Goal: Information Seeking & Learning: Learn about a topic

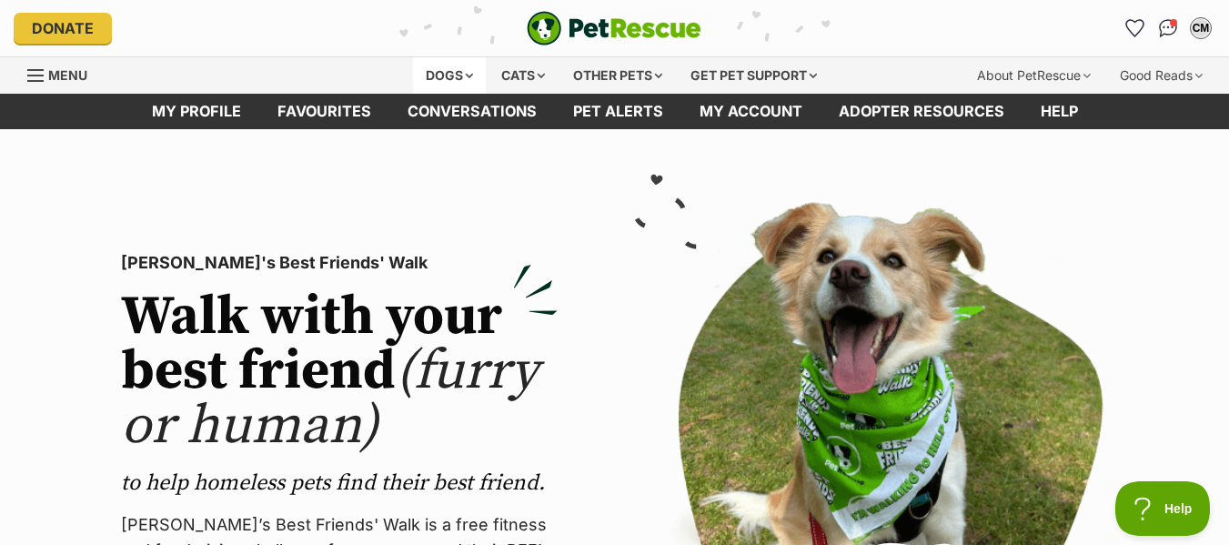
click at [440, 74] on div "Dogs" at bounding box center [449, 75] width 73 height 36
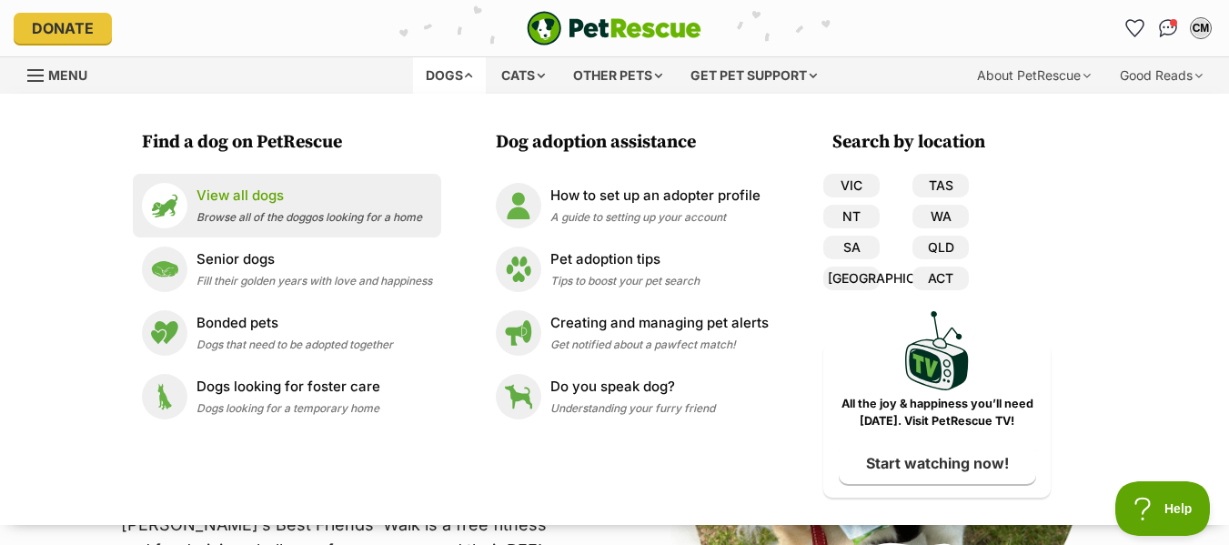
click at [228, 202] on p "View all dogs" at bounding box center [309, 196] width 226 height 21
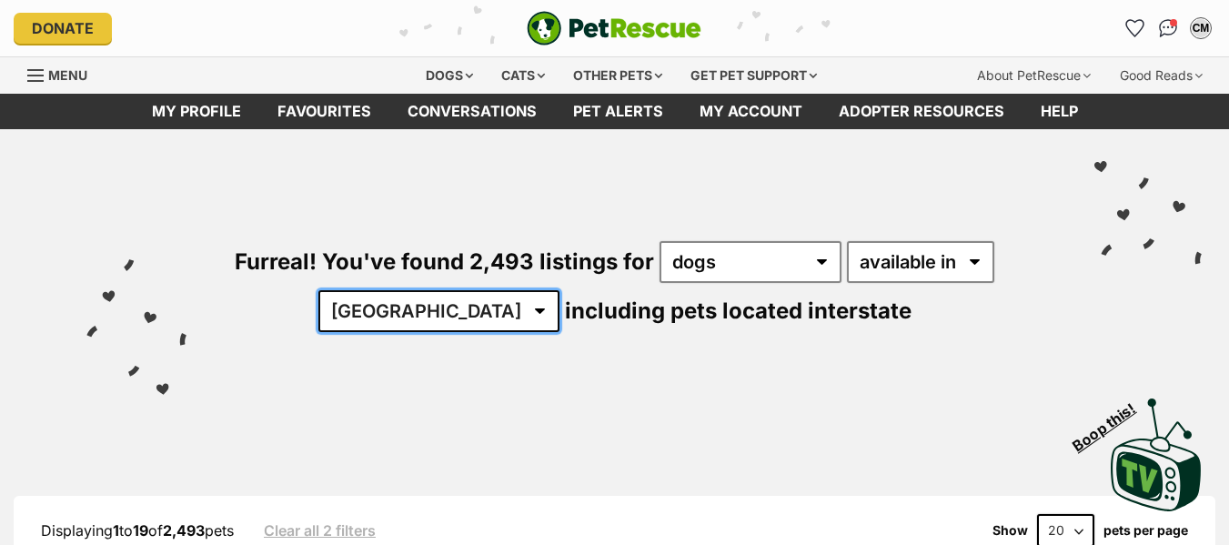
click at [477, 305] on select "Australia ACT NSW NT QLD SA TAS VIC WA" at bounding box center [438, 311] width 241 height 42
select select "QLD"
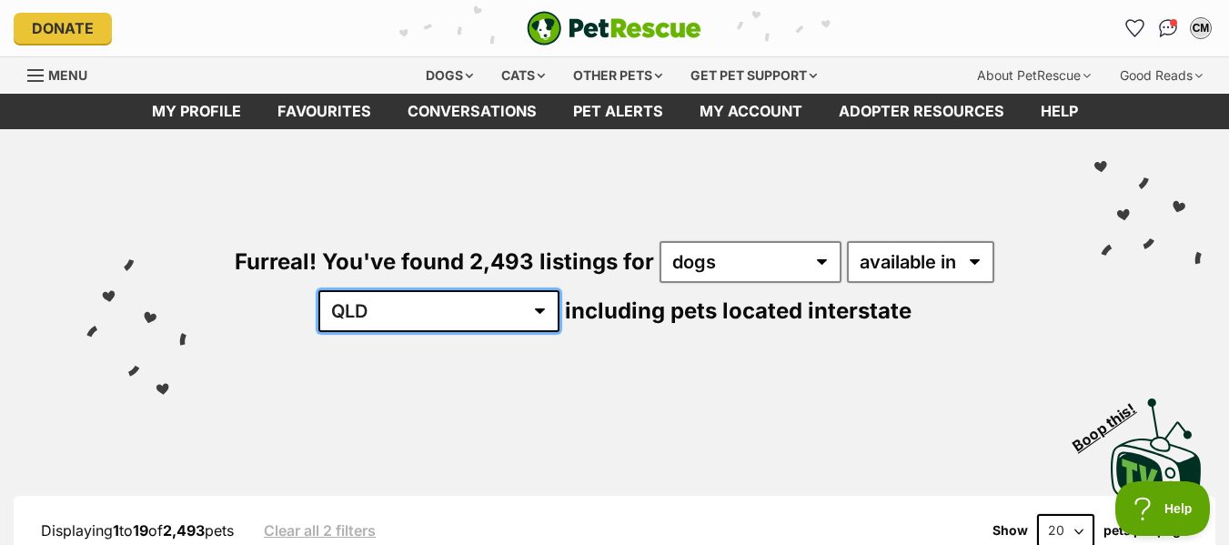
click at [375, 290] on select "Australia ACT NSW NT QLD SA TAS VIC WA" at bounding box center [438, 311] width 241 height 42
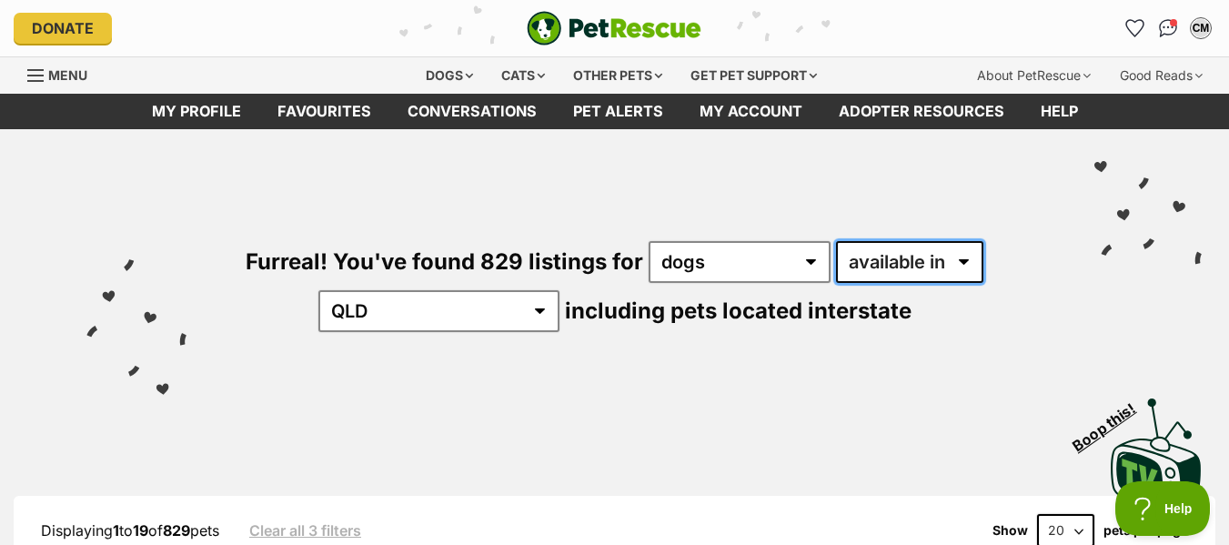
click at [969, 260] on select "available in located in" at bounding box center [909, 262] width 147 height 42
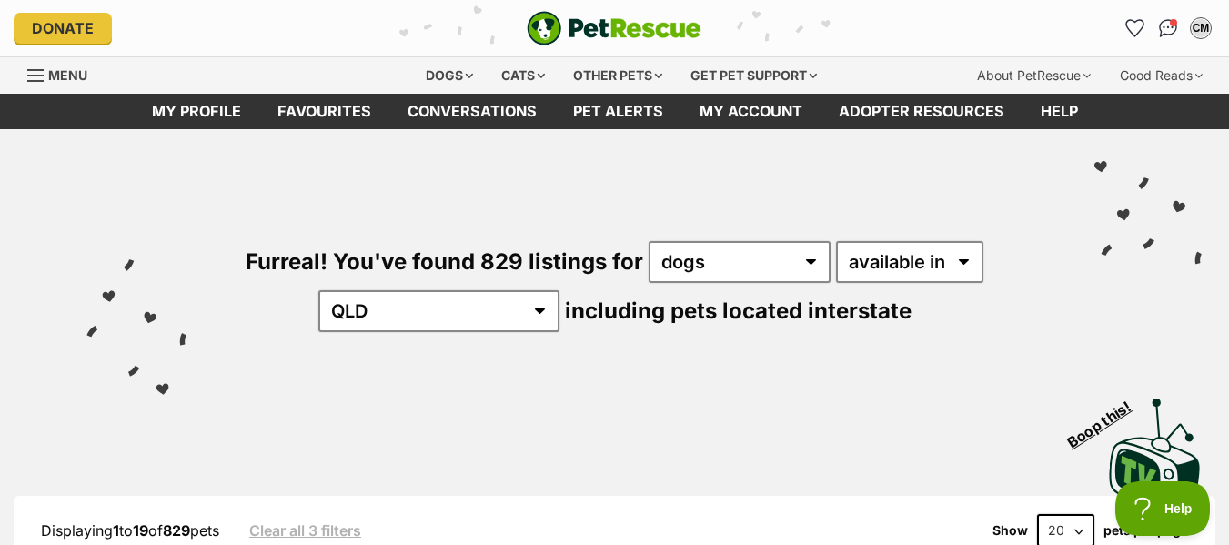
click at [700, 394] on div "Visit PetRescue TV (external site) Boop this!" at bounding box center [614, 448] width 1174 height 133
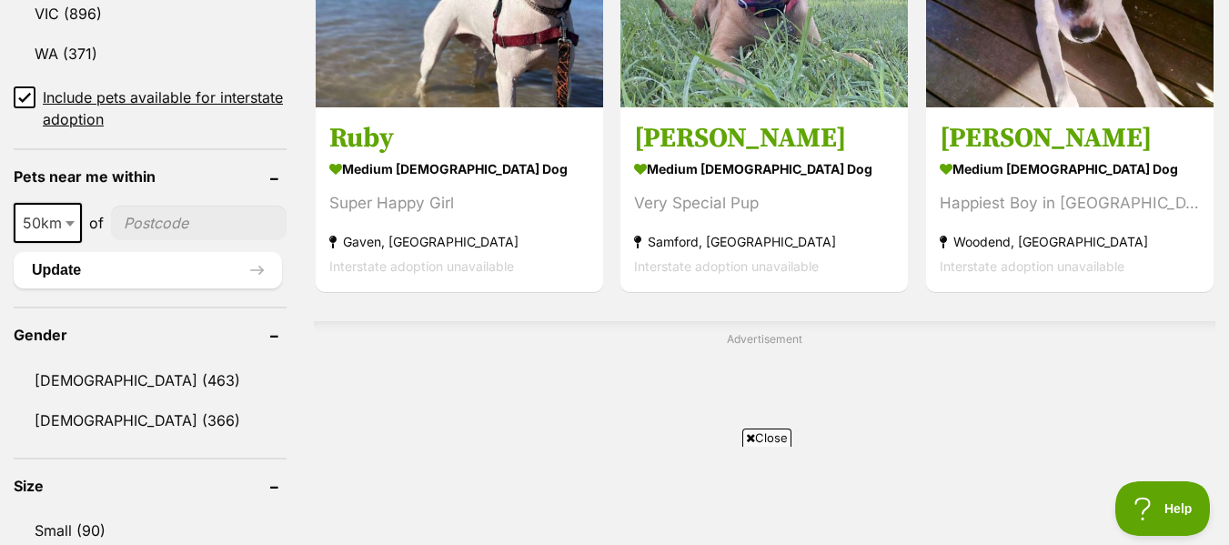
scroll to position [1273, 0]
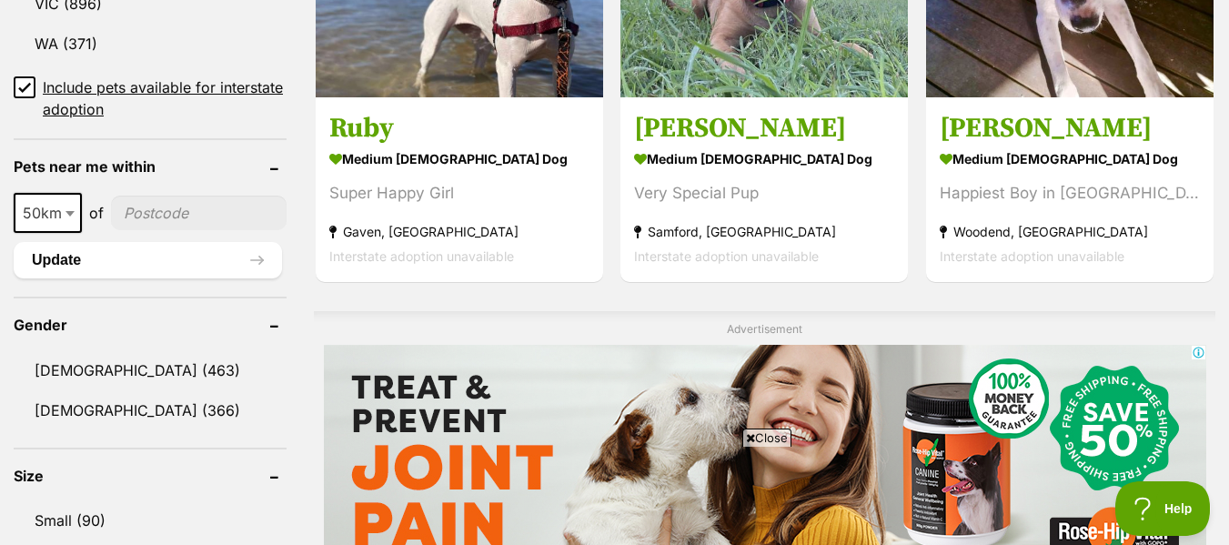
click at [73, 206] on span at bounding box center [72, 213] width 18 height 40
select select "100"
click at [131, 214] on input"] "postcode" at bounding box center [201, 213] width 169 height 35
type input"] "4221"
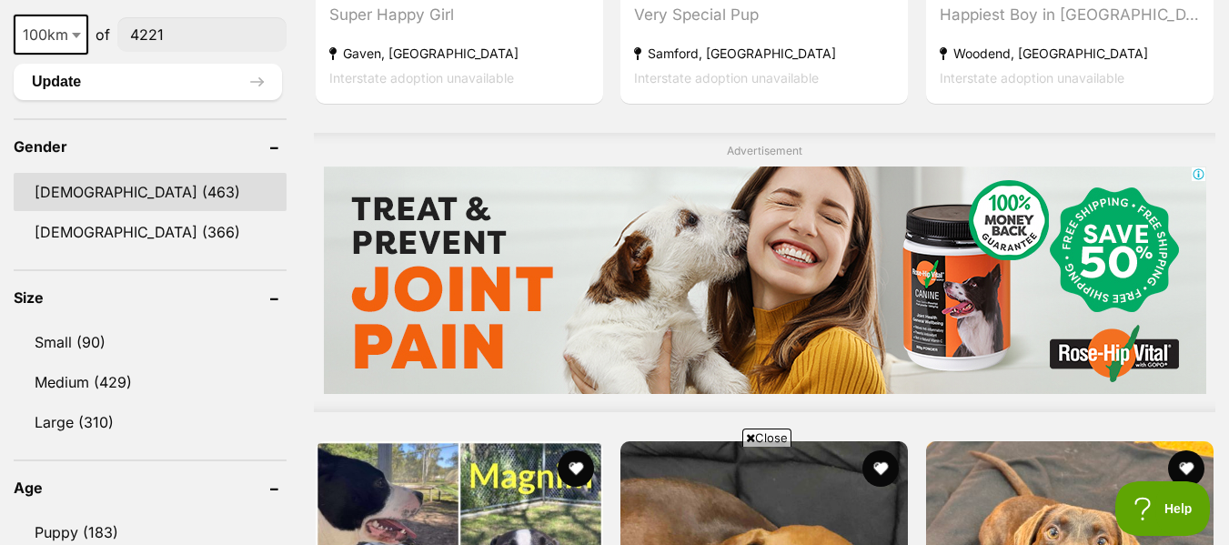
scroll to position [1455, 0]
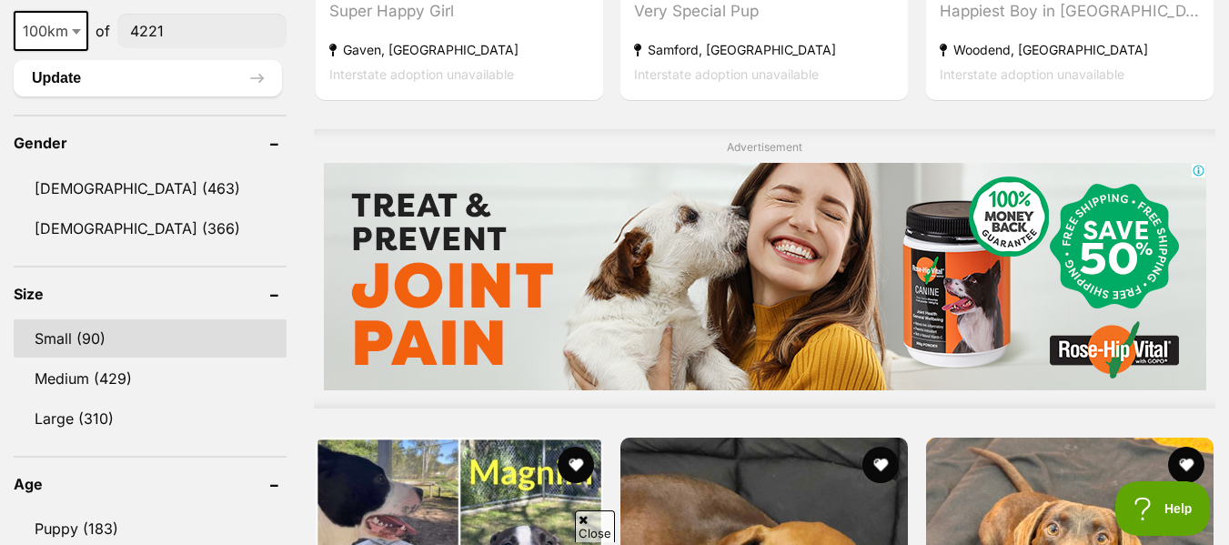
click at [91, 336] on link "Small (90)" at bounding box center [150, 338] width 273 height 38
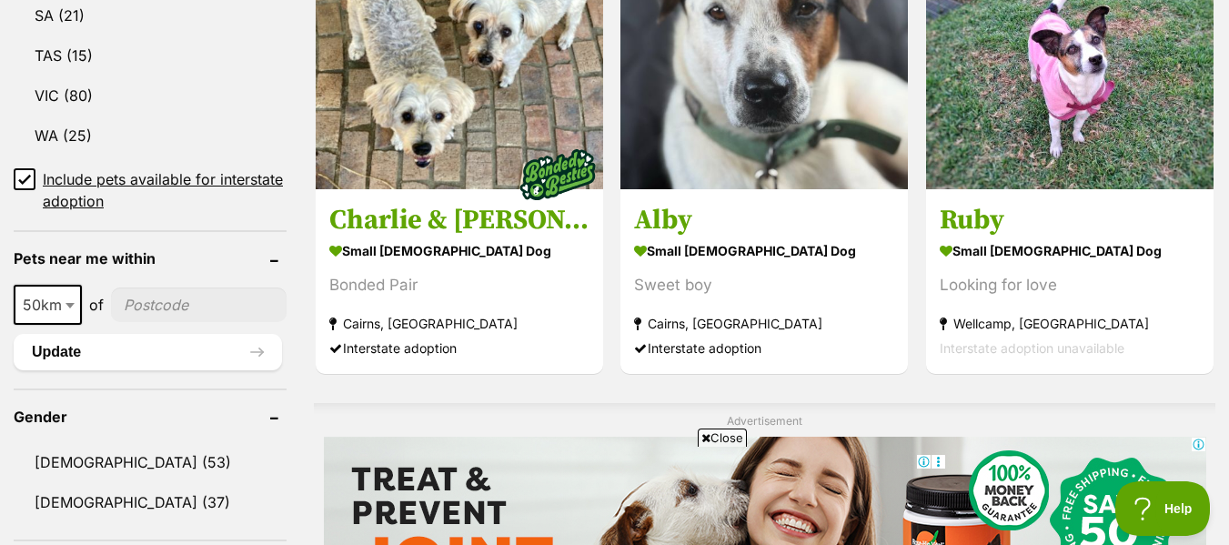
scroll to position [1182, 0]
click at [66, 305] on b at bounding box center [69, 304] width 9 height 5
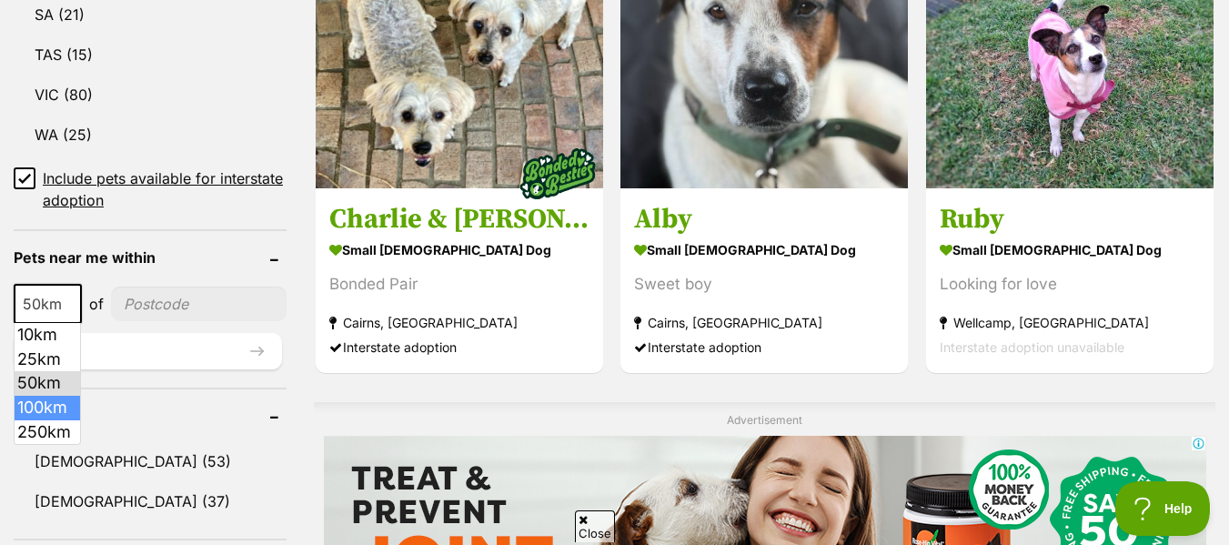
scroll to position [0, 0]
select select "100"
click at [125, 297] on input"] "postcode" at bounding box center [201, 303] width 169 height 35
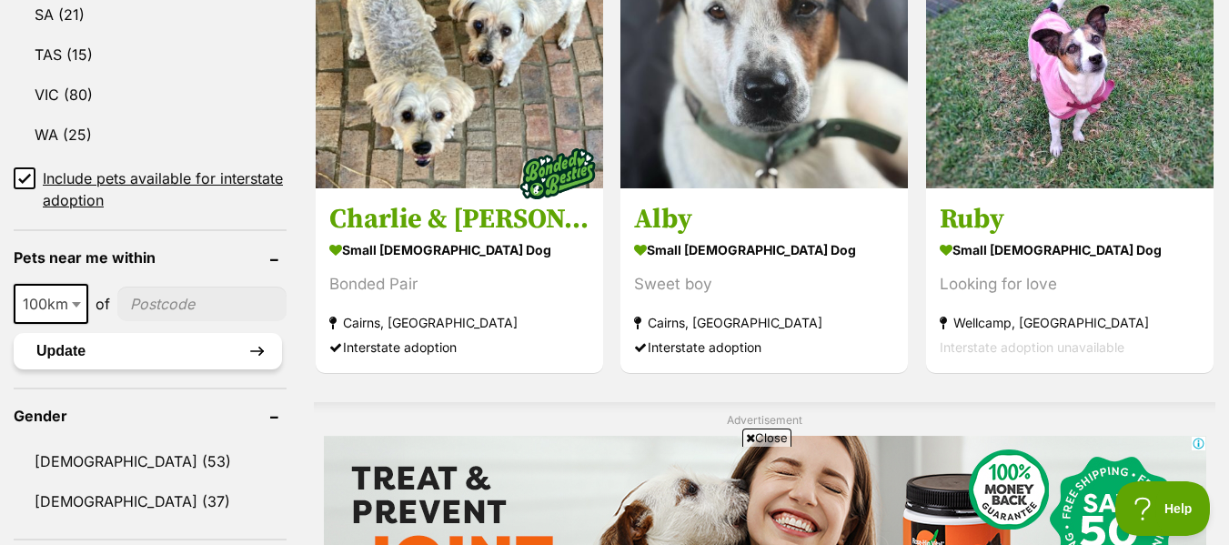
type input"] "4221"
click at [88, 346] on button "Update" at bounding box center [148, 351] width 268 height 36
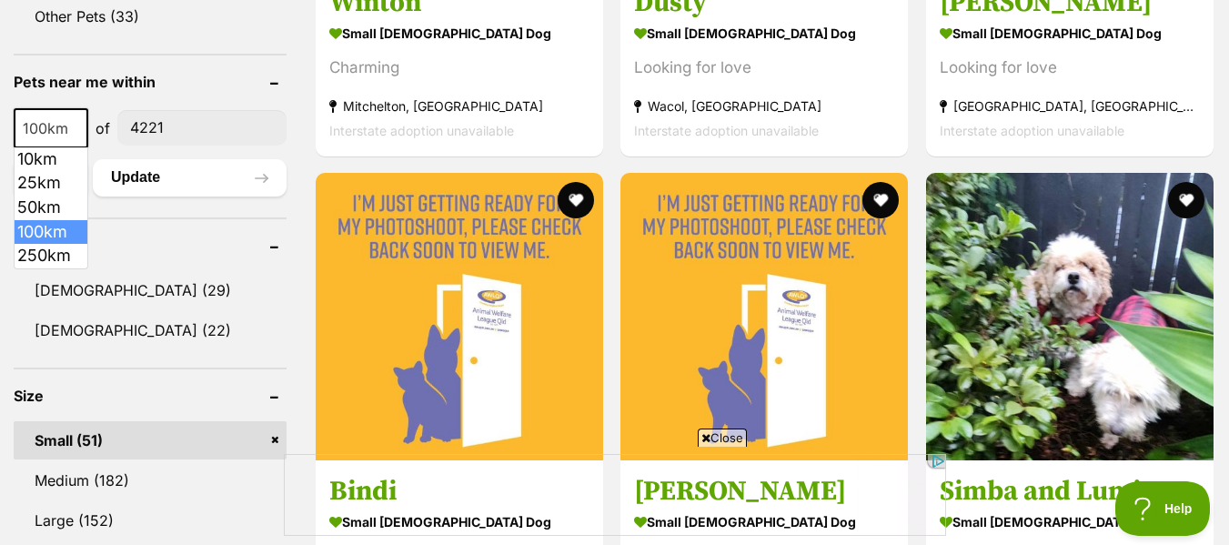
click at [77, 129] on b at bounding box center [76, 128] width 9 height 5
select select "50"
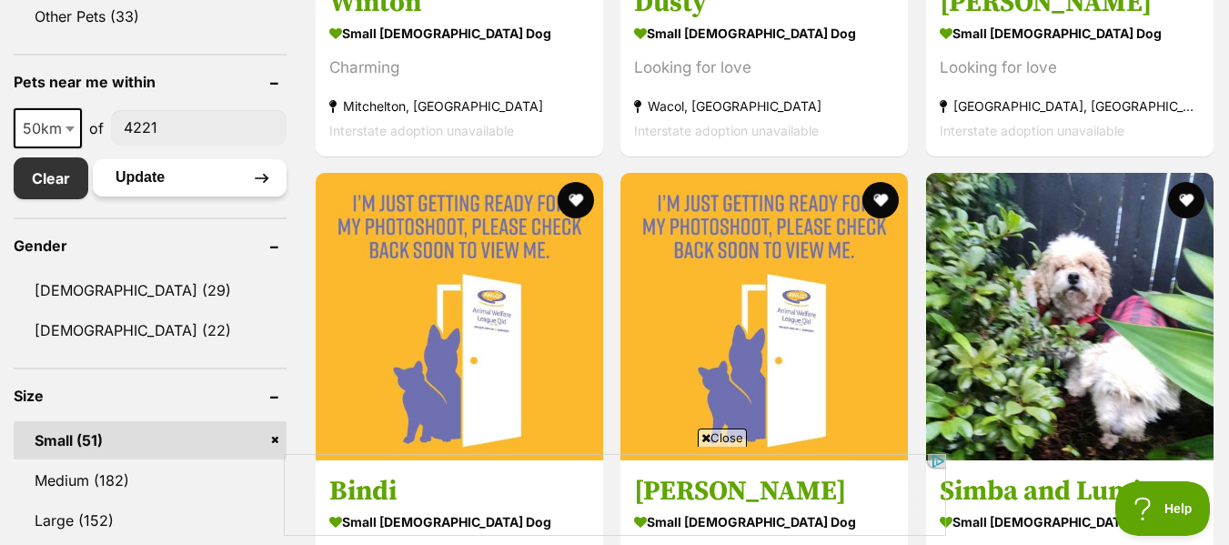
click at [156, 172] on button "Update" at bounding box center [190, 177] width 194 height 36
